Goal: Navigation & Orientation: Find specific page/section

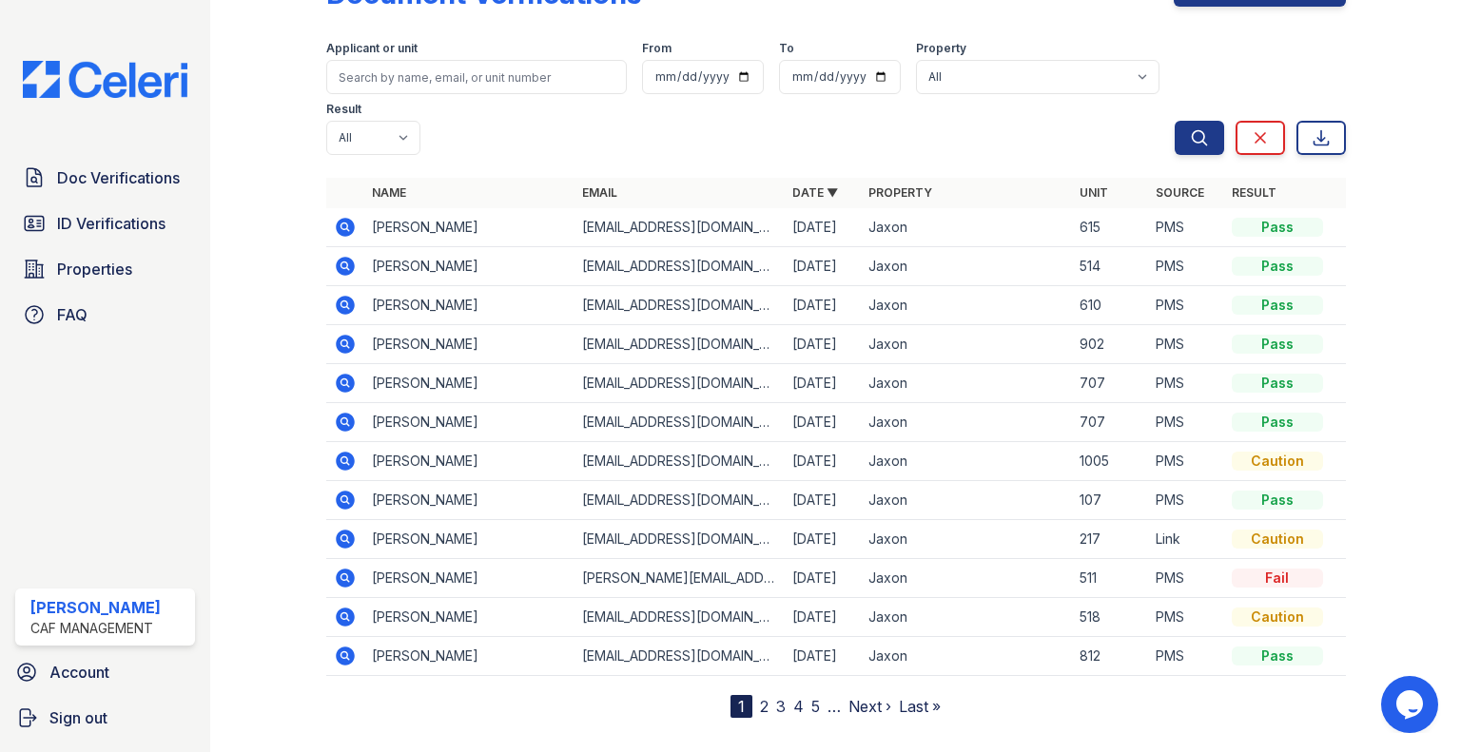
scroll to position [89, 0]
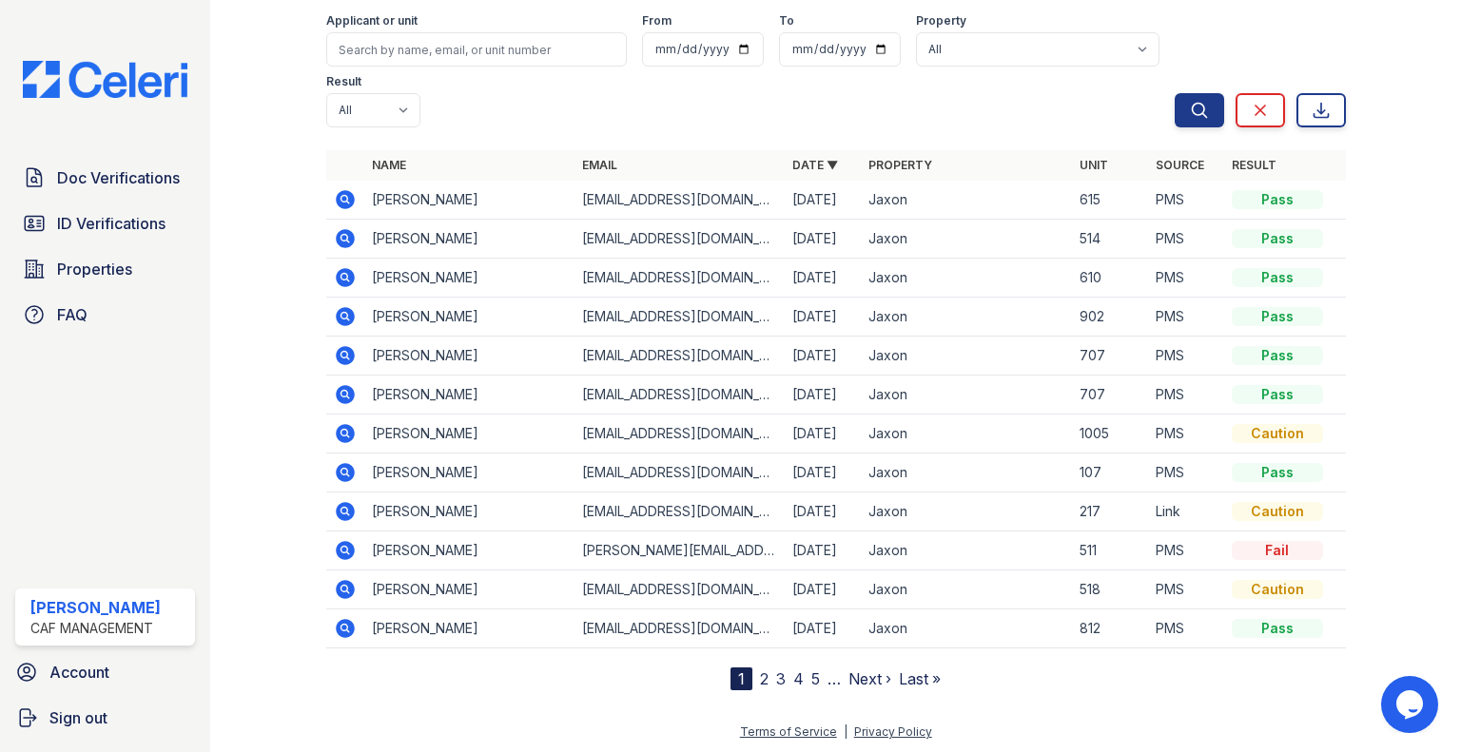
click at [760, 681] on link "2" at bounding box center [764, 678] width 9 height 19
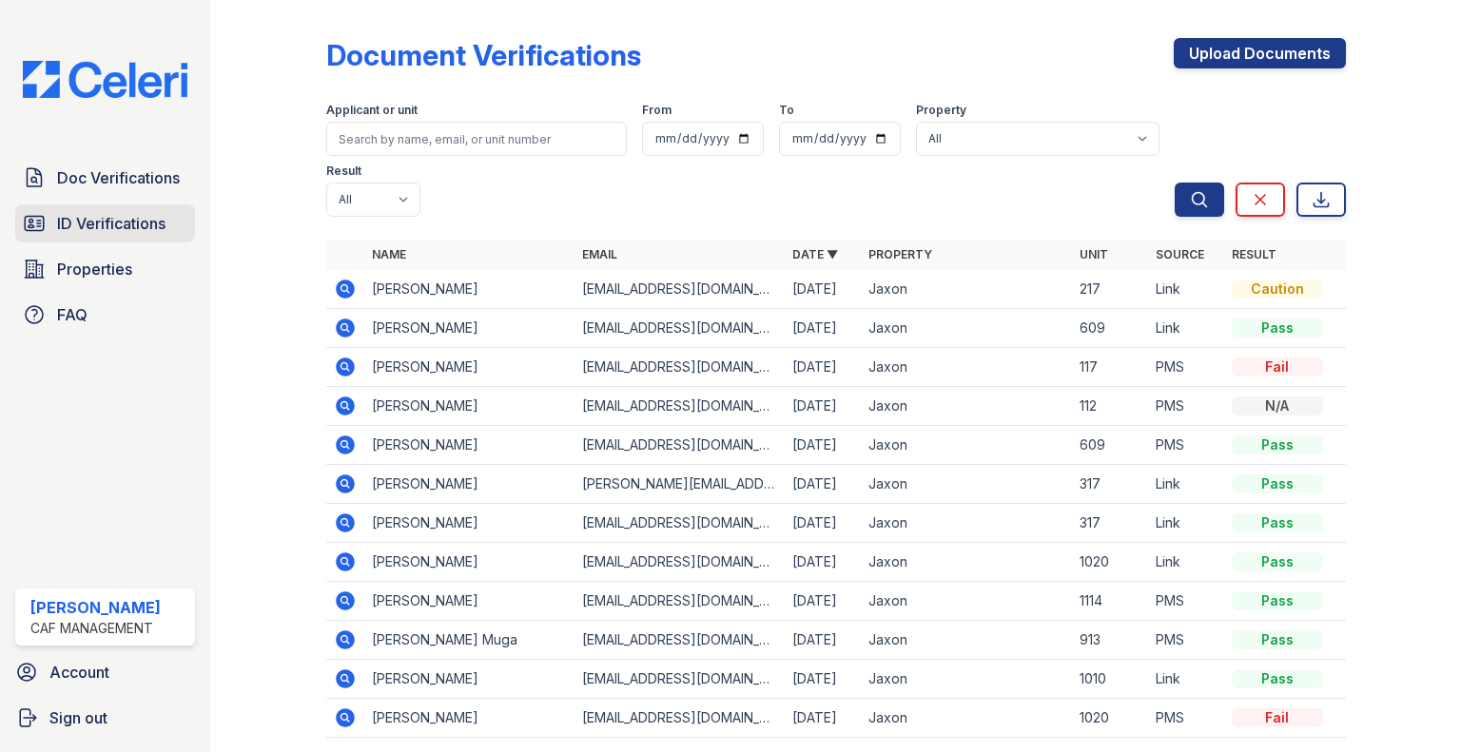
click at [123, 240] on link "ID Verifications" at bounding box center [105, 223] width 180 height 38
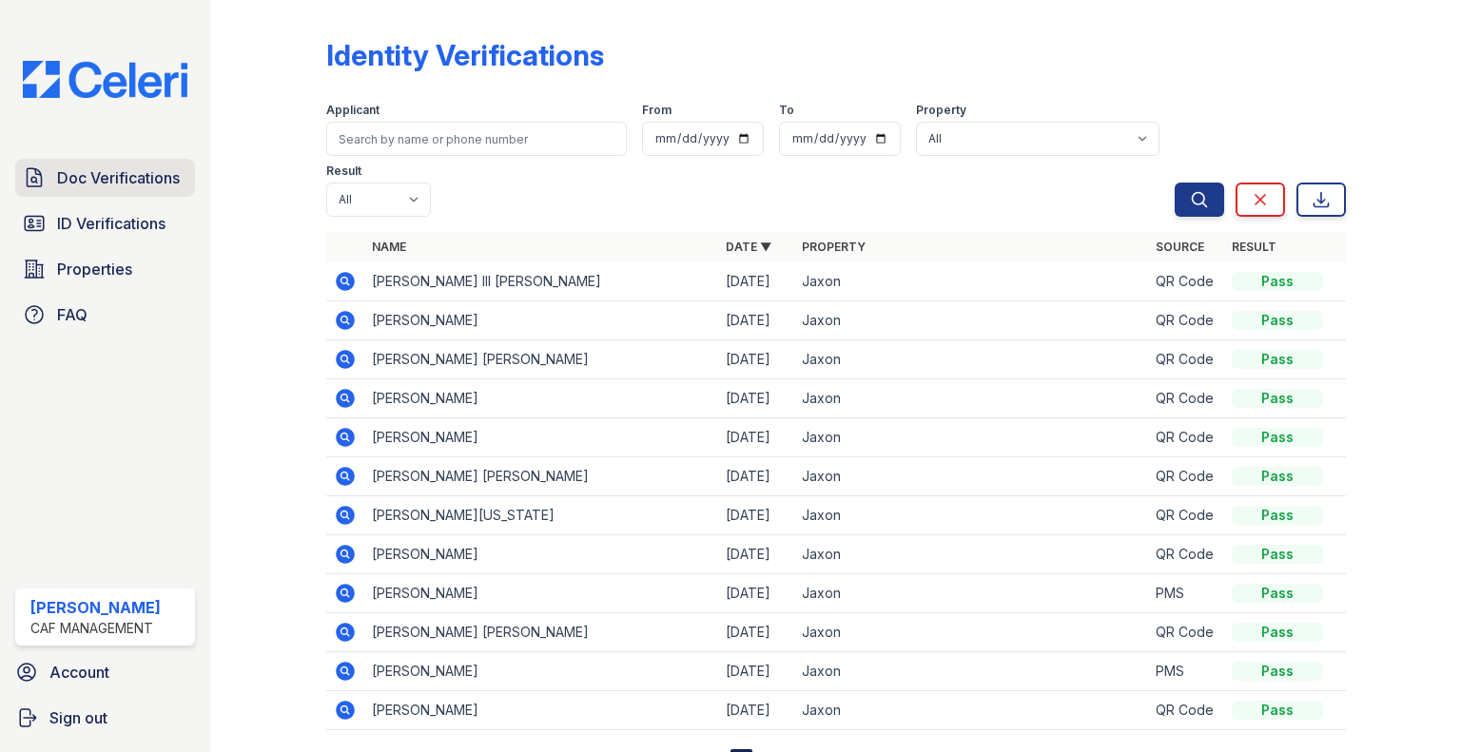
click at [155, 182] on span "Doc Verifications" at bounding box center [118, 177] width 123 height 23
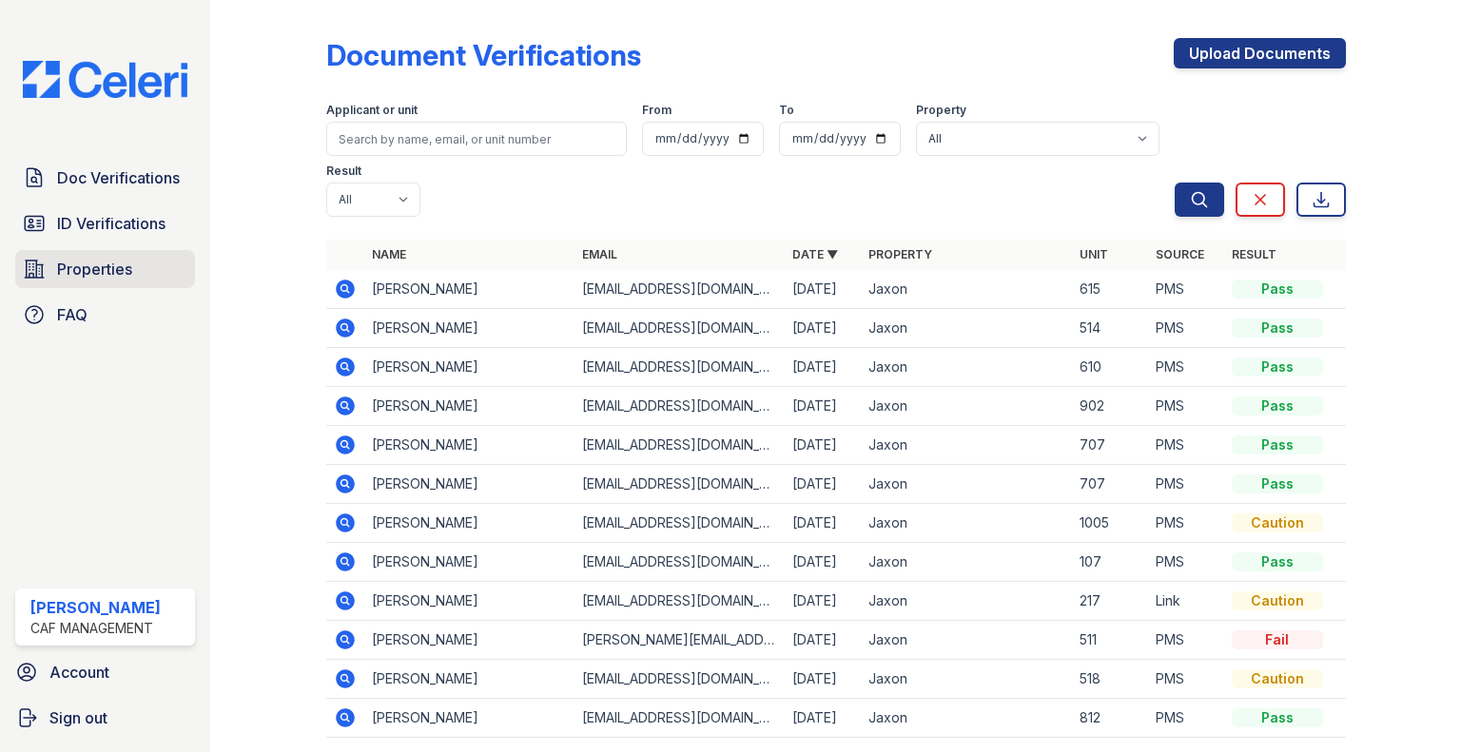
click at [68, 278] on span "Properties" at bounding box center [94, 269] width 75 height 23
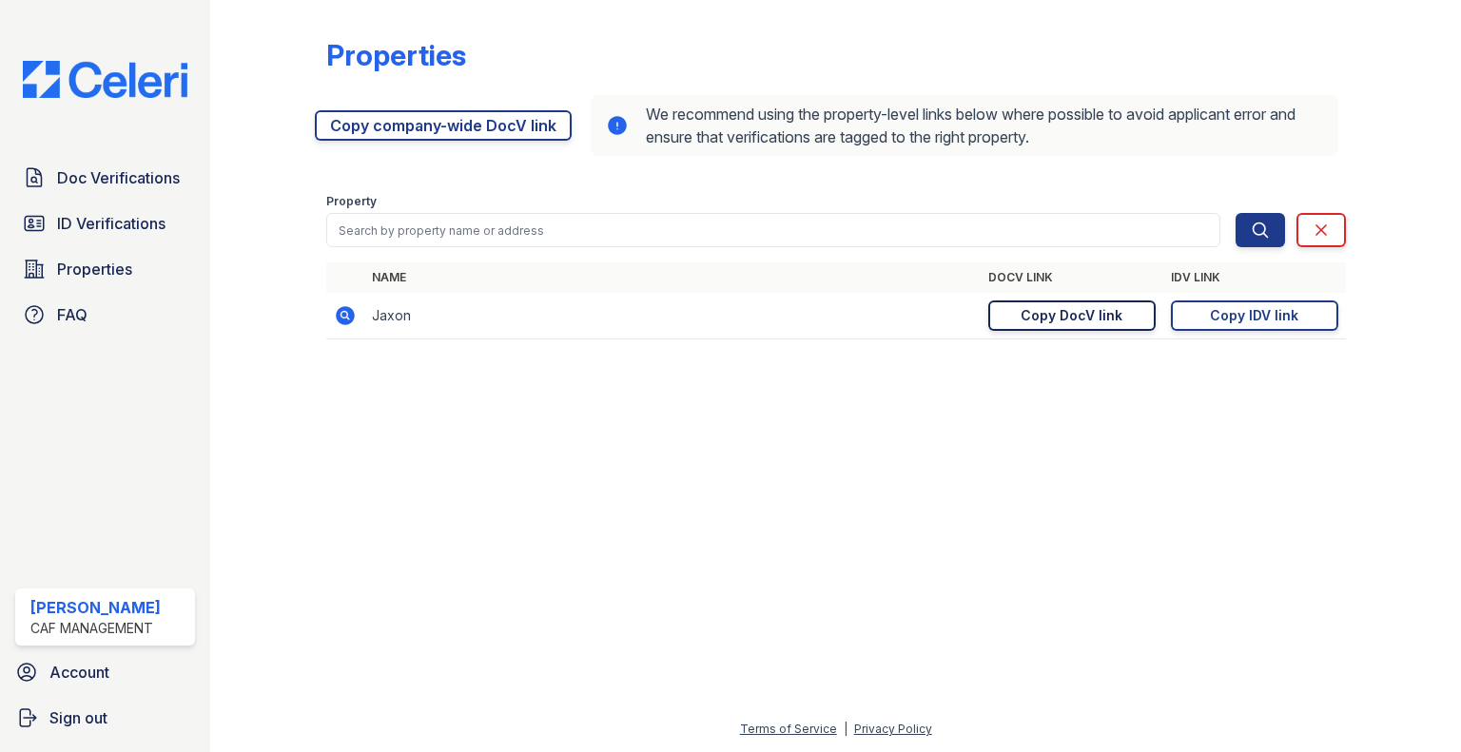
click at [1106, 322] on div "Copy DocV link" at bounding box center [1071, 315] width 102 height 19
click at [1291, 314] on div "Copy IDV link" at bounding box center [1254, 315] width 88 height 19
